Goal: Navigation & Orientation: Find specific page/section

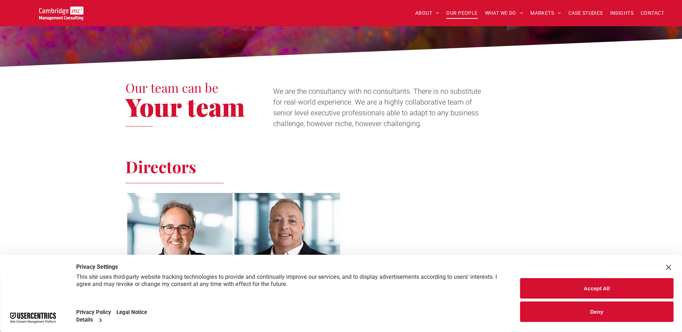
scroll to position [252, 0]
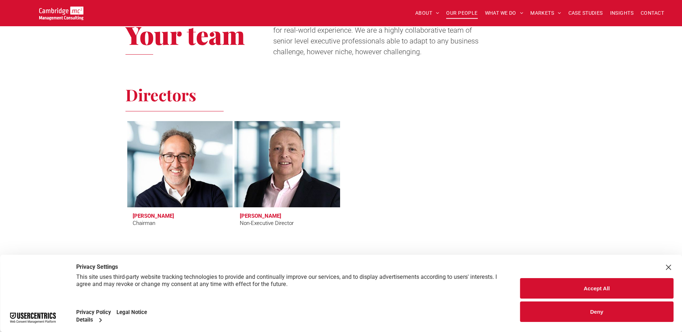
click at [598, 287] on button "Accept All" at bounding box center [596, 288] width 153 height 21
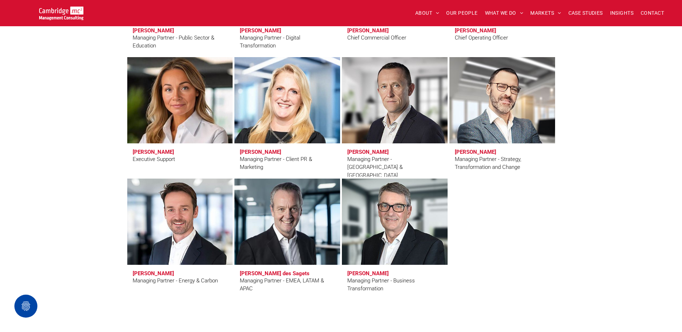
scroll to position [611, 0]
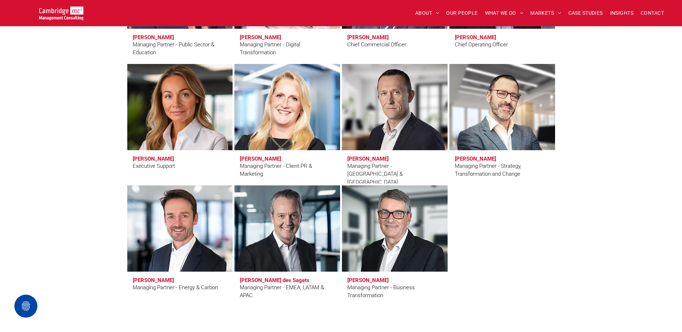
click at [175, 156] on span "Kate Hancock Executive Support" at bounding box center [180, 166] width 106 height 33
click at [183, 141] on link at bounding box center [180, 107] width 112 height 91
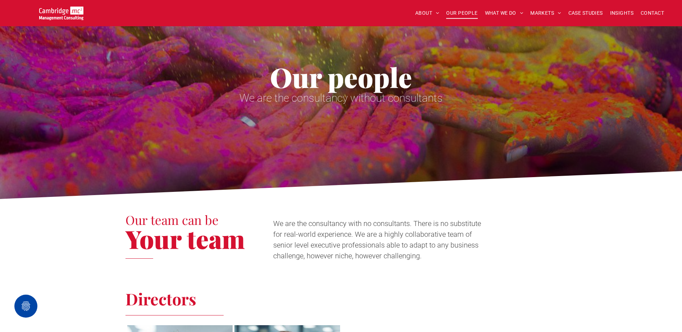
scroll to position [0, 0]
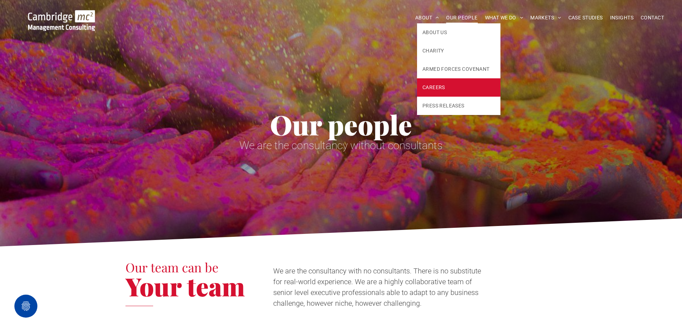
click at [449, 86] on link "CAREERS" at bounding box center [458, 87] width 83 height 18
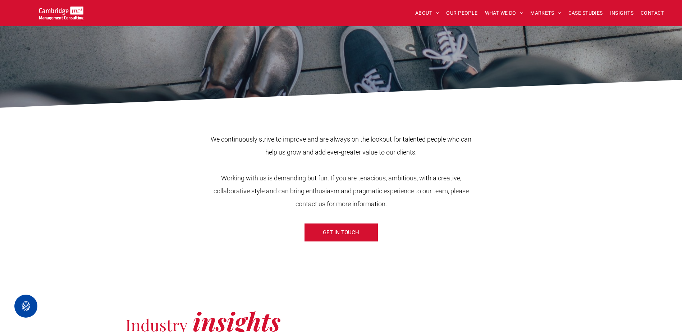
scroll to position [180, 0]
